Goal: Find specific page/section: Find specific page/section

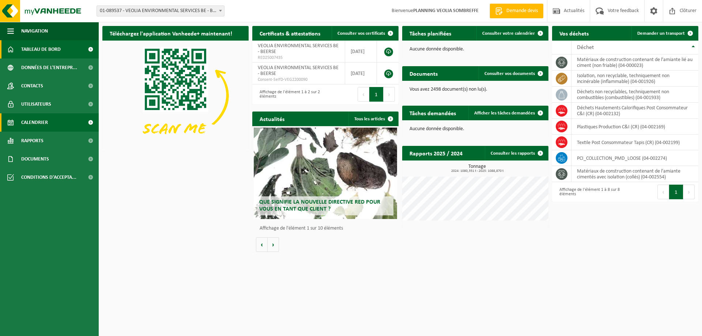
click at [64, 120] on link "Calendrier" at bounding box center [49, 122] width 99 height 18
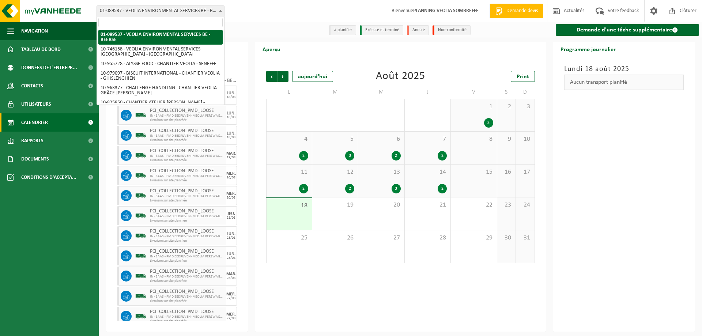
click at [160, 9] on span "01-089537 - VEOLIA ENVIRONMENTAL SERVICES BE - BEERSE" at bounding box center [160, 11] width 127 height 10
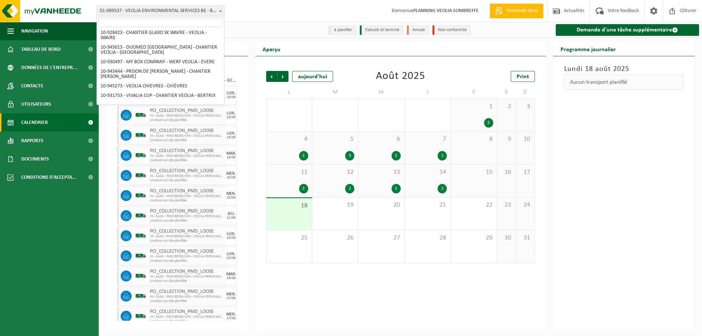
scroll to position [512, 0]
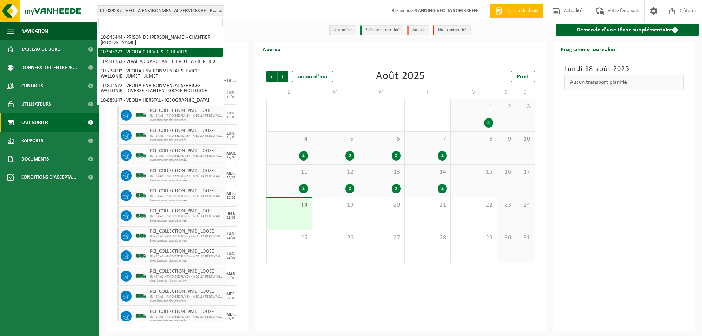
select select "141161"
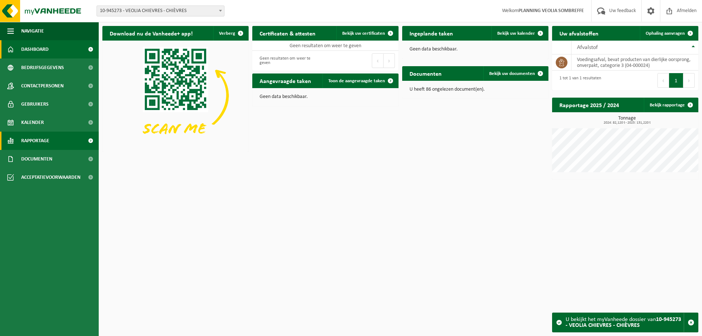
click at [63, 140] on link "Rapportage" at bounding box center [49, 141] width 99 height 18
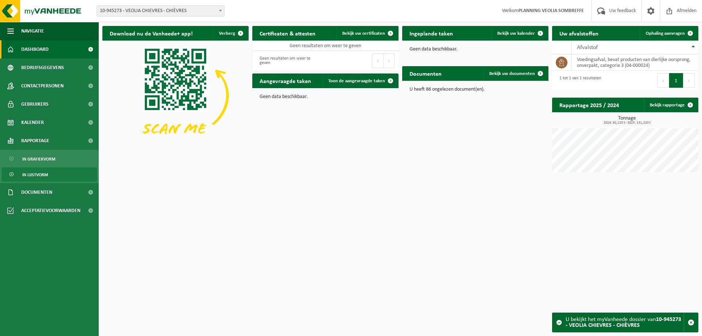
click at [56, 173] on link "In lijstvorm" at bounding box center [49, 174] width 95 height 14
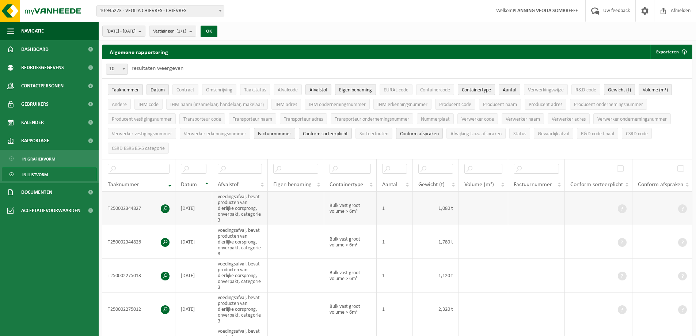
click at [166, 207] on span at bounding box center [165, 208] width 9 height 9
